Goal: Use online tool/utility: Utilize a website feature to perform a specific function

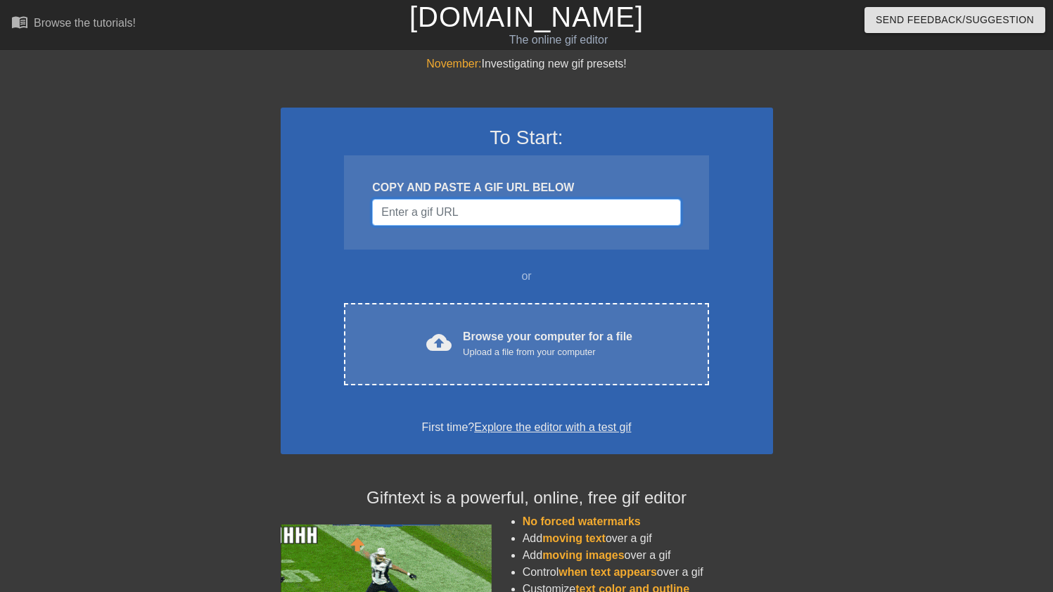
click at [553, 220] on input "Username" at bounding box center [526, 212] width 308 height 27
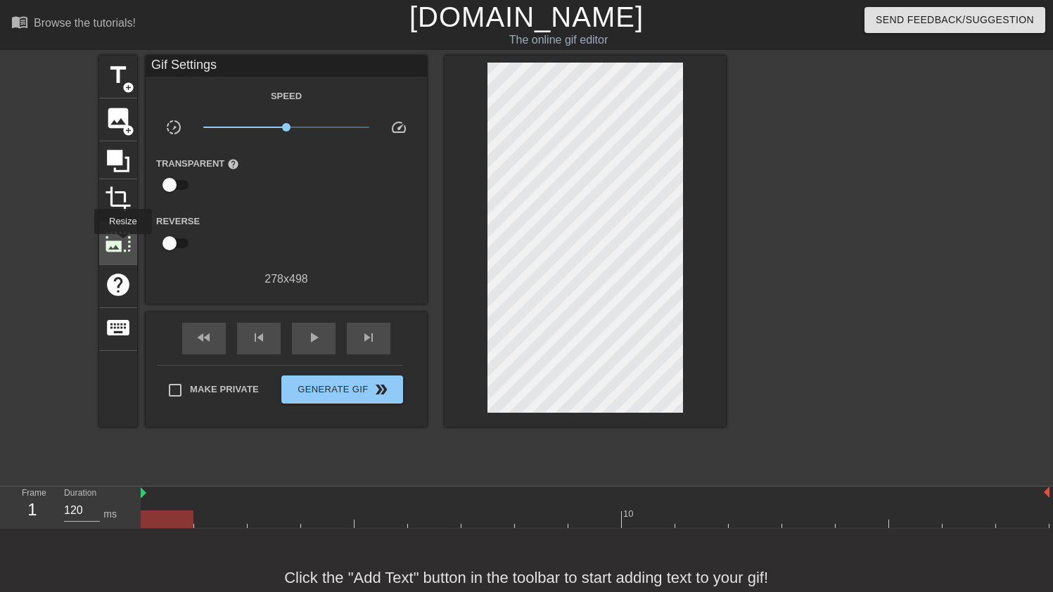
click at [123, 244] on span "photo_size_select_large" at bounding box center [118, 242] width 27 height 27
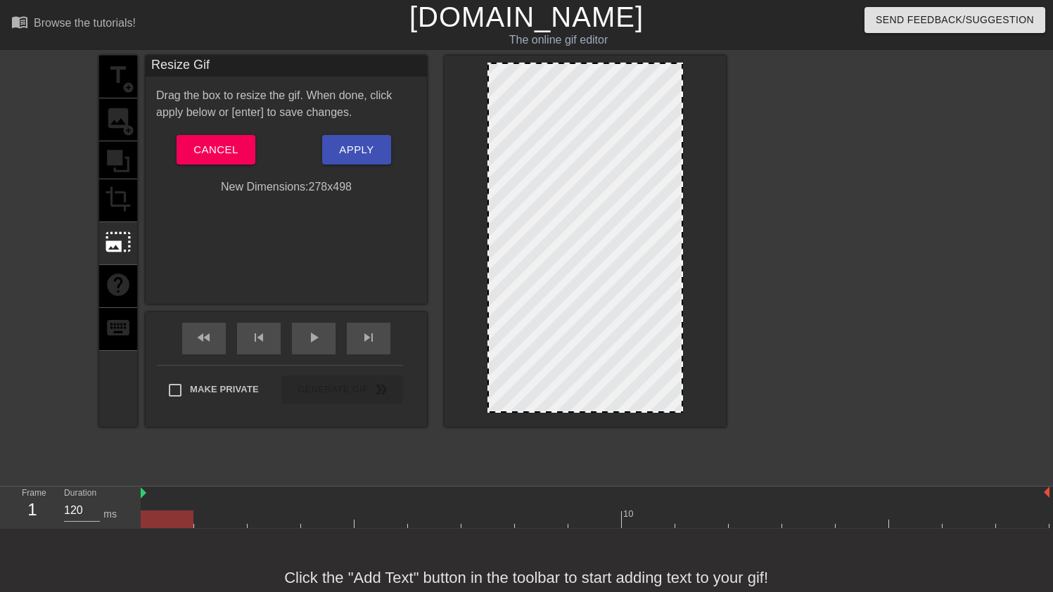
click at [122, 127] on div "title add_circle image add_circle crop photo_size_select_large help keyboard" at bounding box center [118, 241] width 38 height 371
click at [199, 148] on span "Cancel" at bounding box center [215, 150] width 44 height 18
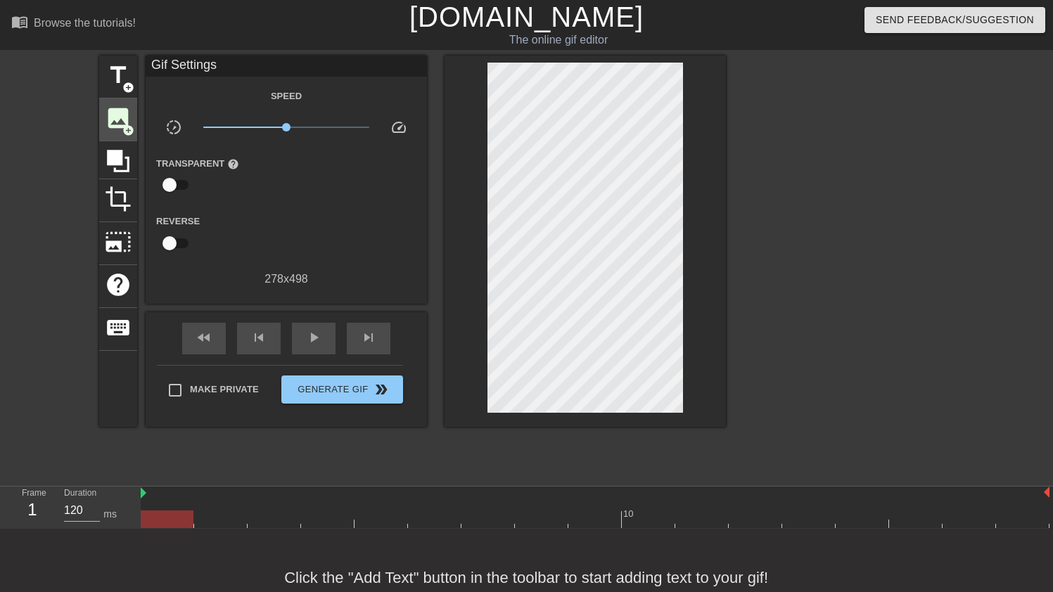
click at [120, 124] on span "image" at bounding box center [118, 118] width 27 height 27
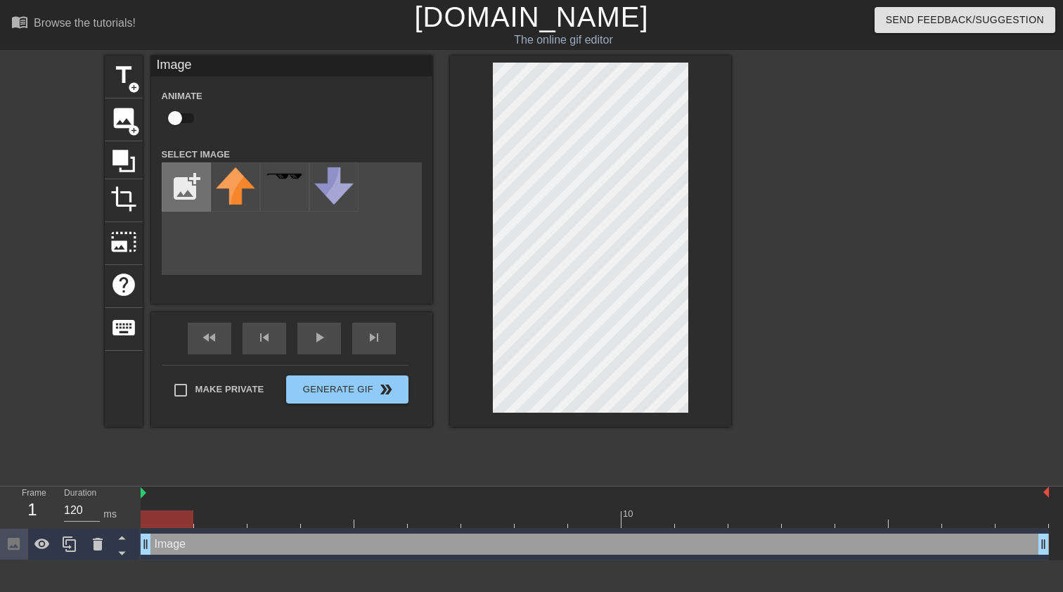
click at [186, 195] on input "file" at bounding box center [186, 187] width 48 height 48
type input "C:\fakepath\Screenshot [DATE] 21.12.50.png"
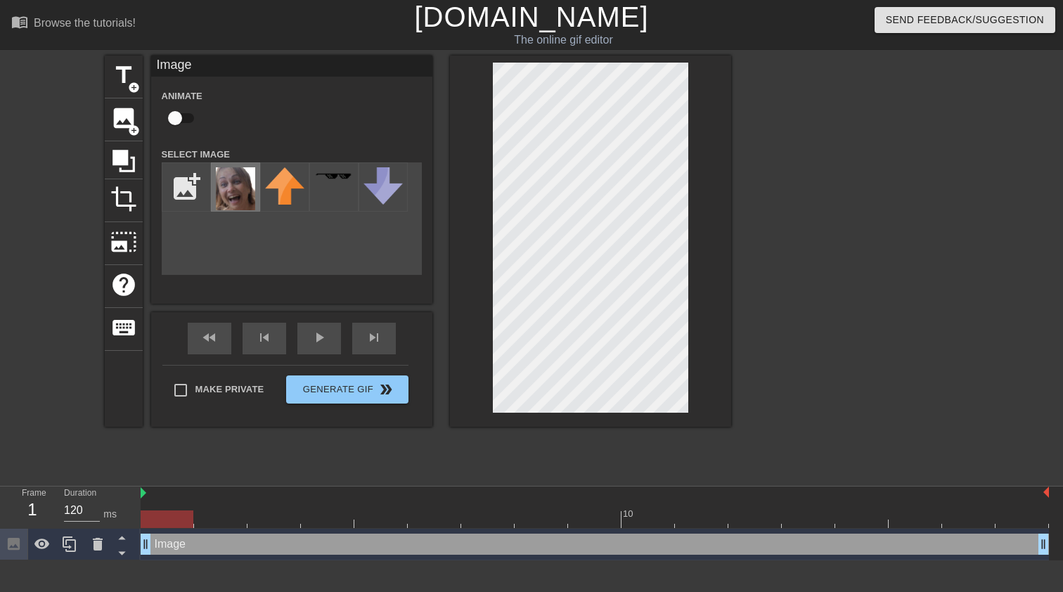
click at [231, 196] on img at bounding box center [235, 188] width 39 height 43
click at [147, 522] on div at bounding box center [167, 520] width 53 height 18
click at [177, 122] on input "checkbox" at bounding box center [175, 118] width 80 height 27
checkbox input "true"
click at [180, 521] on div at bounding box center [167, 520] width 53 height 18
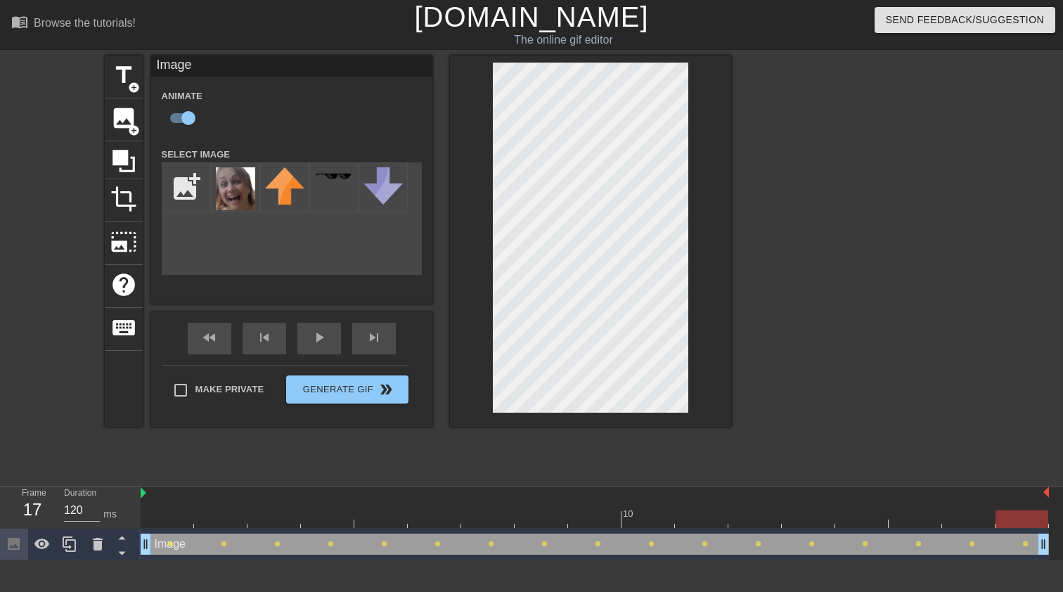
click at [160, 517] on div at bounding box center [595, 520] width 909 height 18
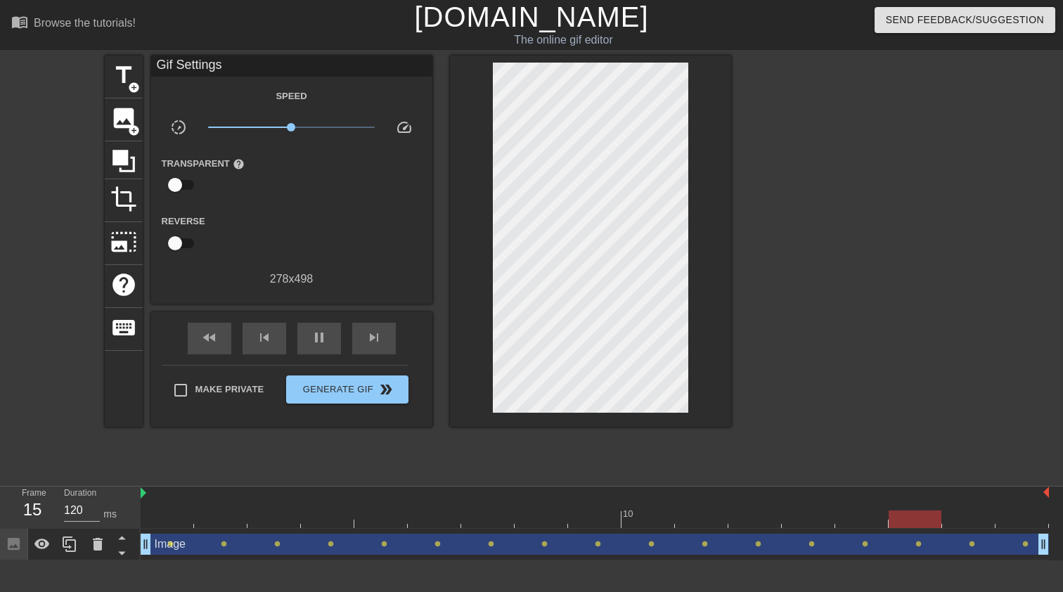
click at [847, 349] on div at bounding box center [853, 267] width 211 height 422
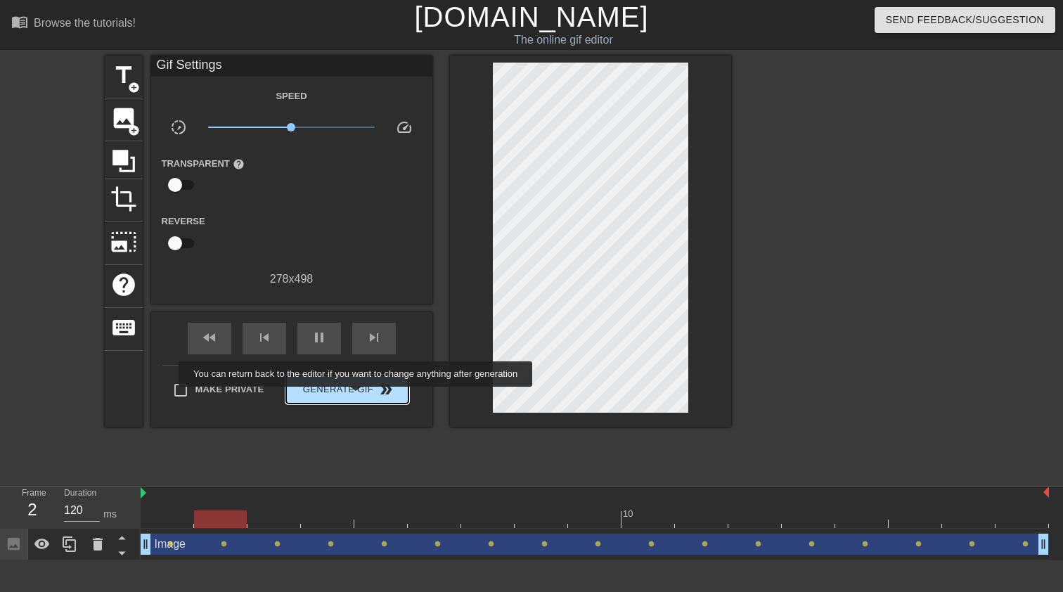
click at [365, 397] on span "Generate Gif double_arrow" at bounding box center [347, 389] width 110 height 17
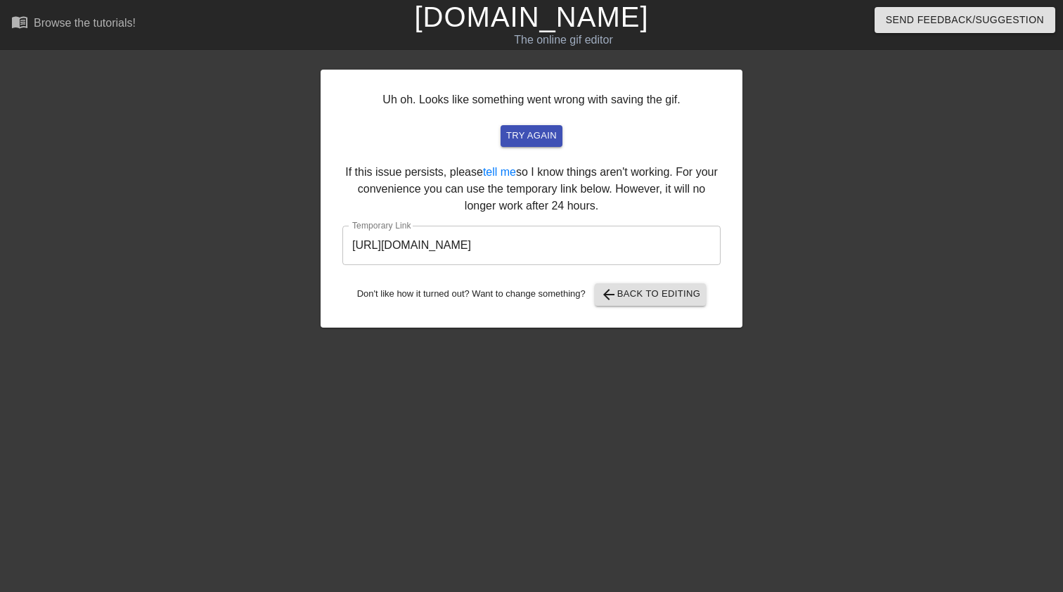
click at [624, 245] on input "[URL][DOMAIN_NAME]" at bounding box center [531, 245] width 378 height 39
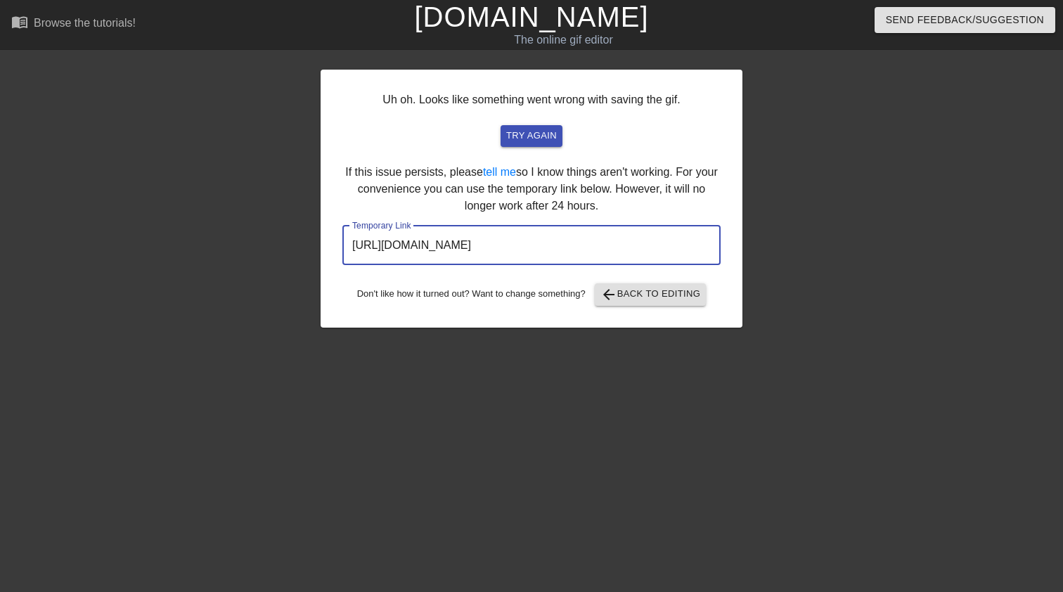
click at [621, 256] on input "[URL][DOMAIN_NAME]" at bounding box center [531, 245] width 378 height 39
